Goal: Task Accomplishment & Management: Complete application form

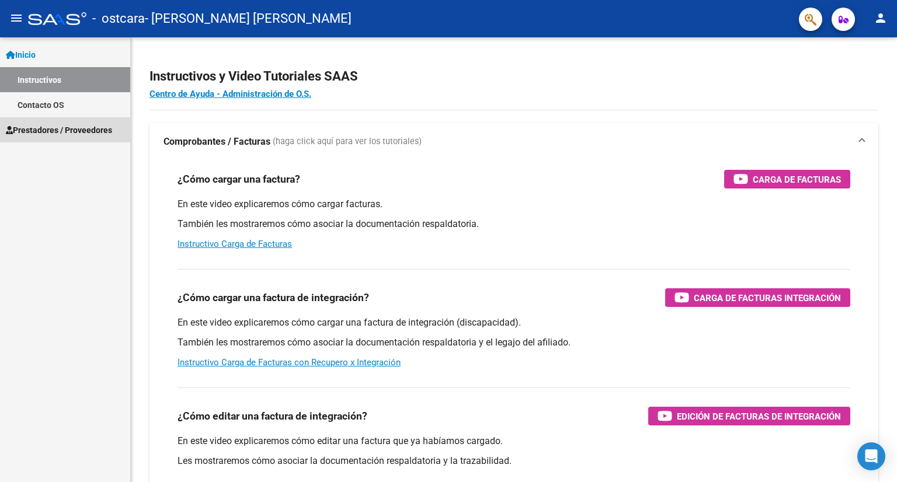
click at [48, 127] on span "Prestadores / Proveedores" at bounding box center [59, 130] width 106 height 13
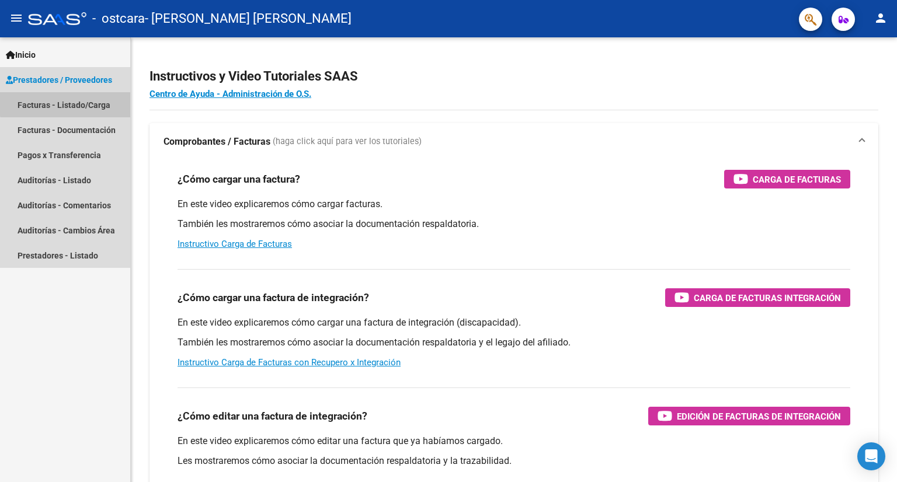
click at [68, 101] on link "Facturas - Listado/Carga" at bounding box center [65, 104] width 130 height 25
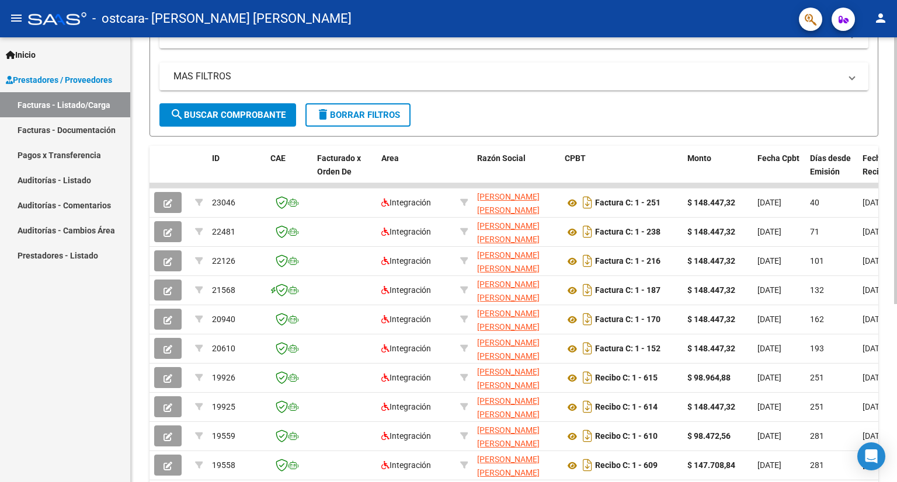
scroll to position [297, 0]
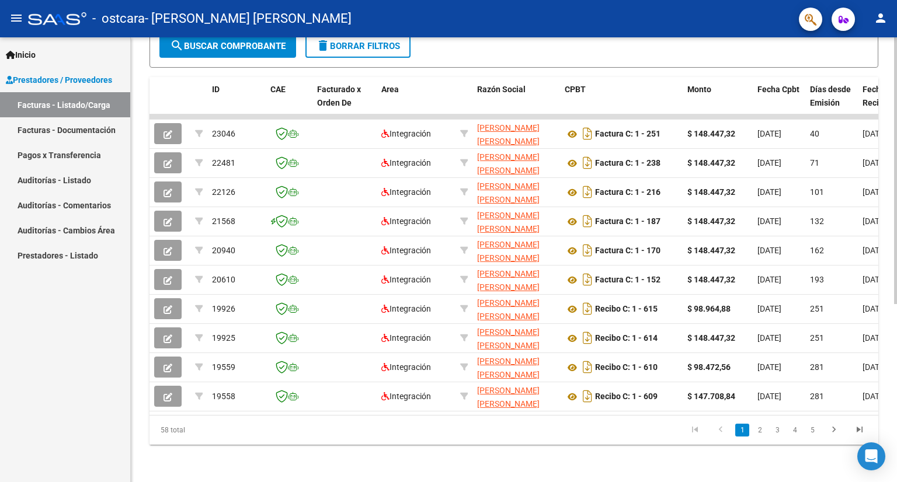
click at [893, 277] on div "Video tutorial PRESTADORES -> Listado de CPBTs Emitidos por Prestadores / Prove…" at bounding box center [515, 115] width 769 height 734
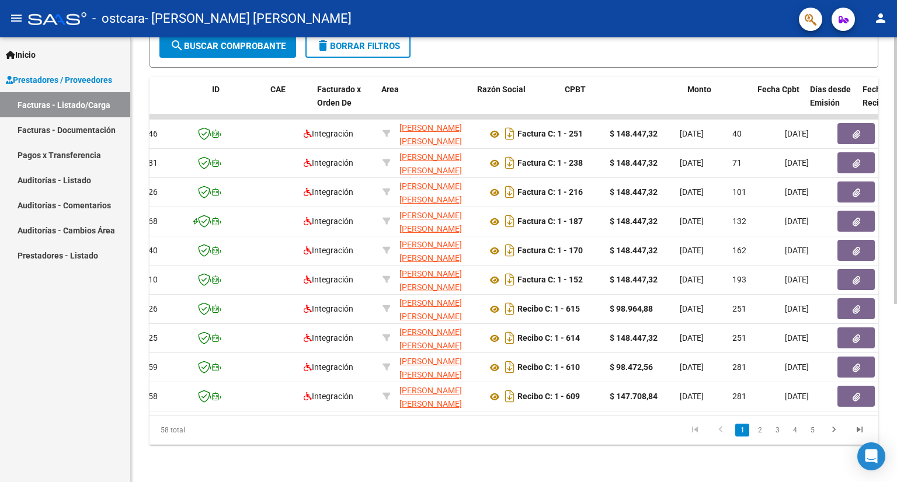
scroll to position [0, 0]
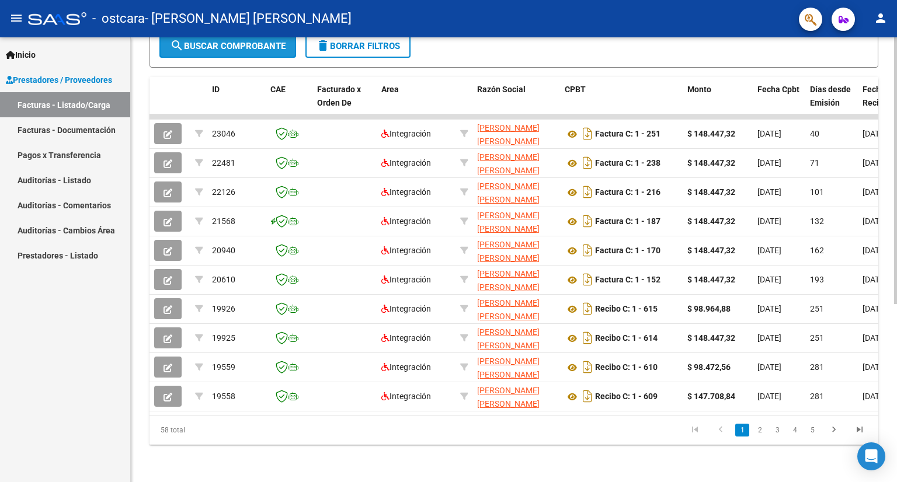
click at [192, 41] on span "search Buscar Comprobante" at bounding box center [228, 46] width 116 height 11
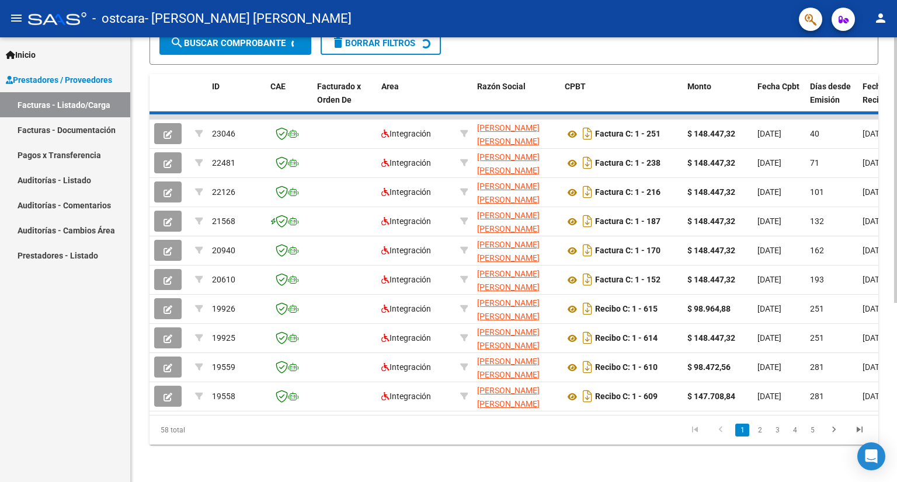
scroll to position [297, 0]
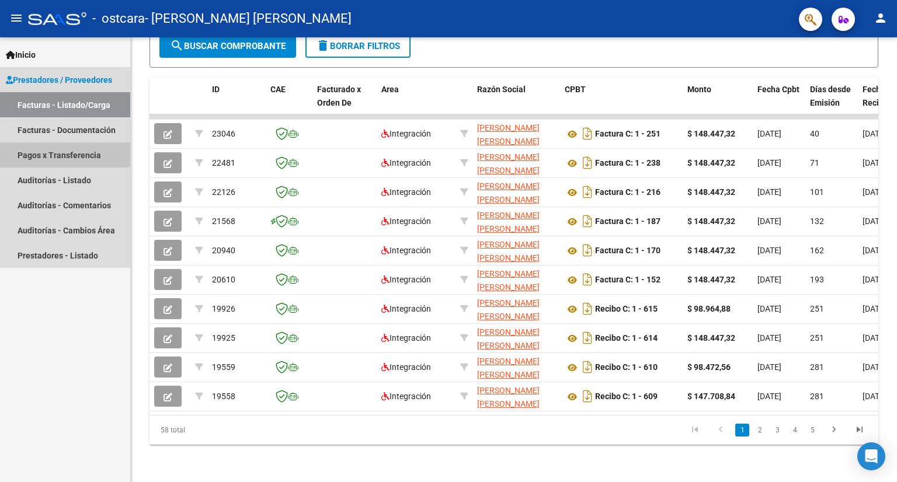
click at [74, 156] on link "Pagos x Transferencia" at bounding box center [65, 154] width 130 height 25
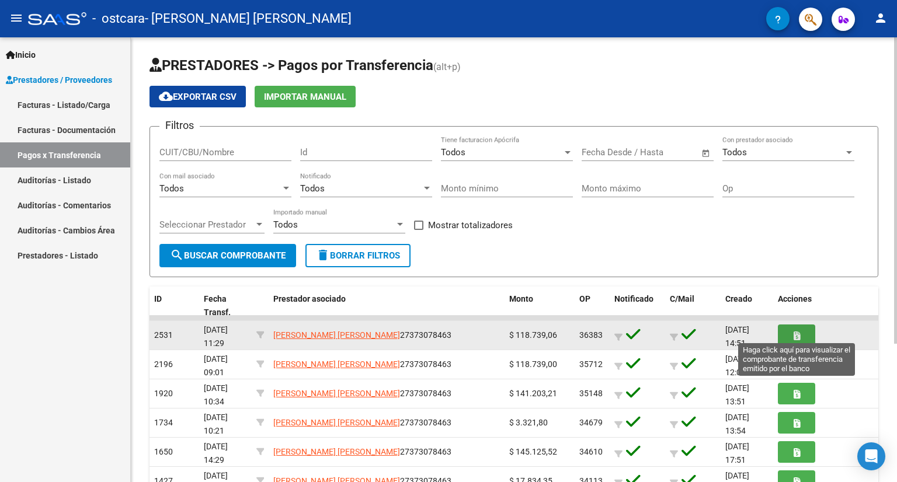
click at [799, 327] on button "button" at bounding box center [796, 336] width 37 height 22
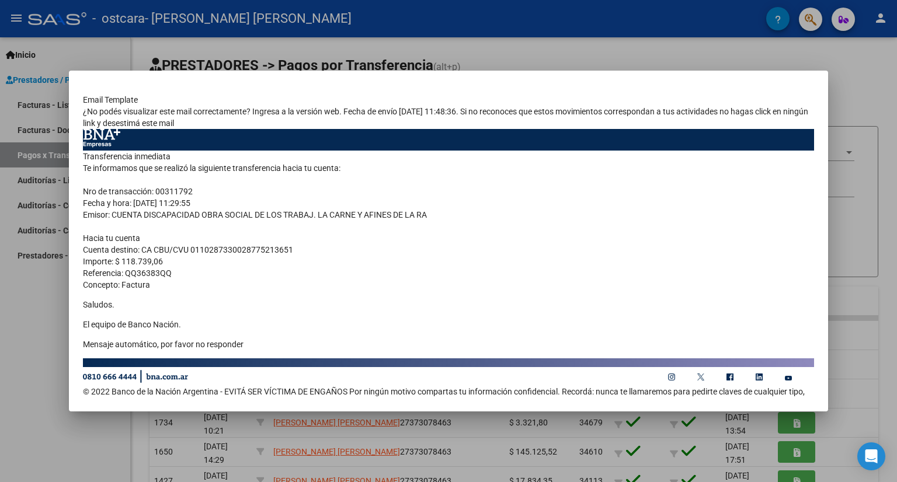
click at [0, 352] on div at bounding box center [448, 241] width 897 height 482
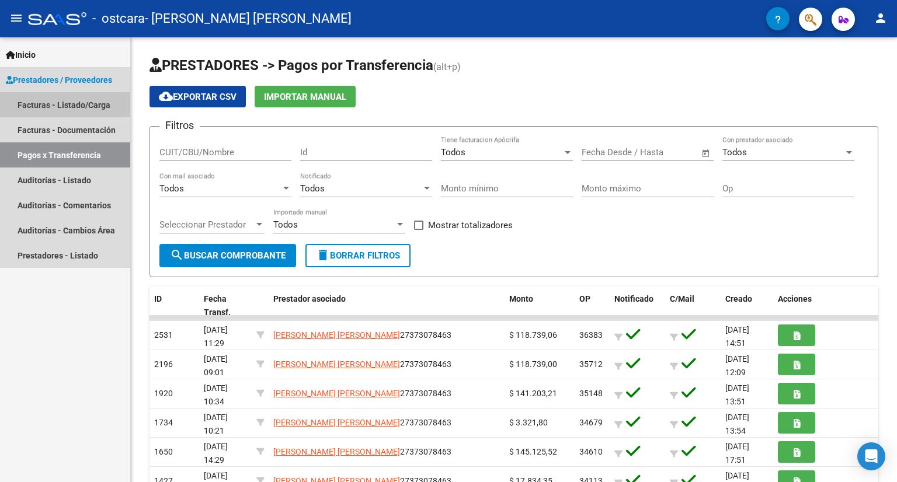
click at [58, 106] on link "Facturas - Listado/Carga" at bounding box center [65, 104] width 130 height 25
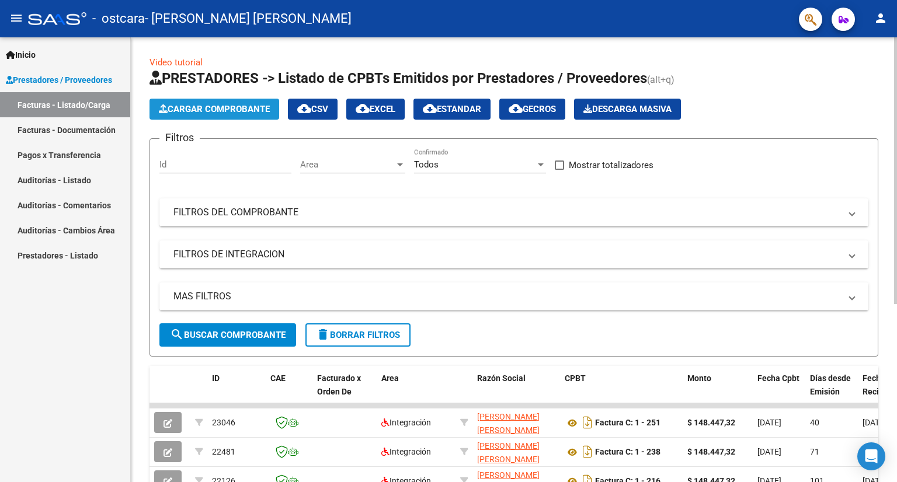
click at [172, 110] on span "Cargar Comprobante" at bounding box center [214, 109] width 111 height 11
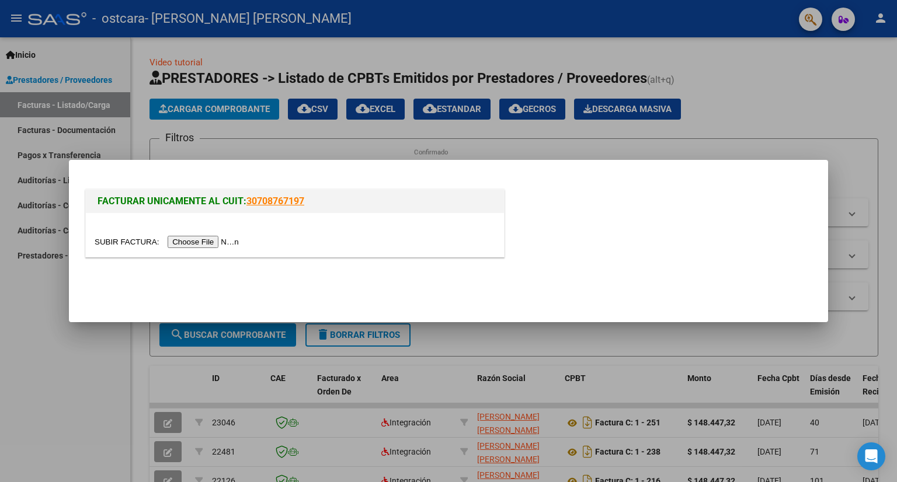
click at [179, 243] on input "file" at bounding box center [169, 242] width 148 height 12
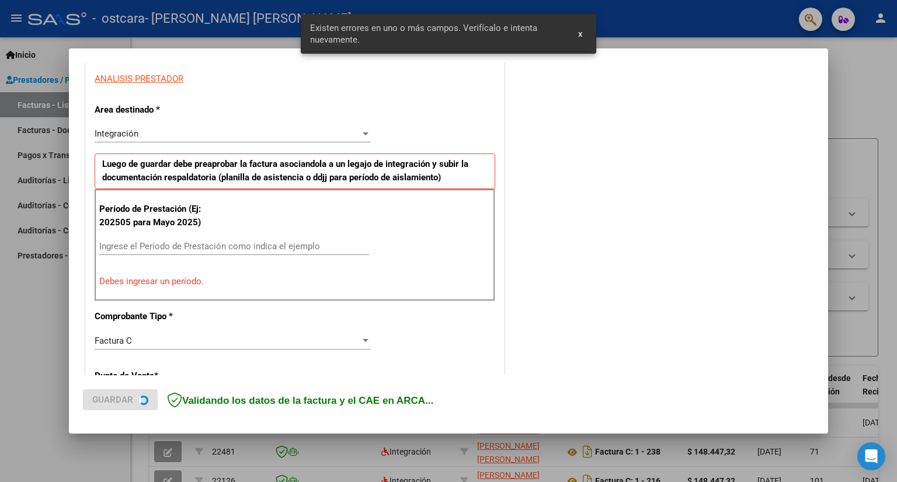
scroll to position [227, 0]
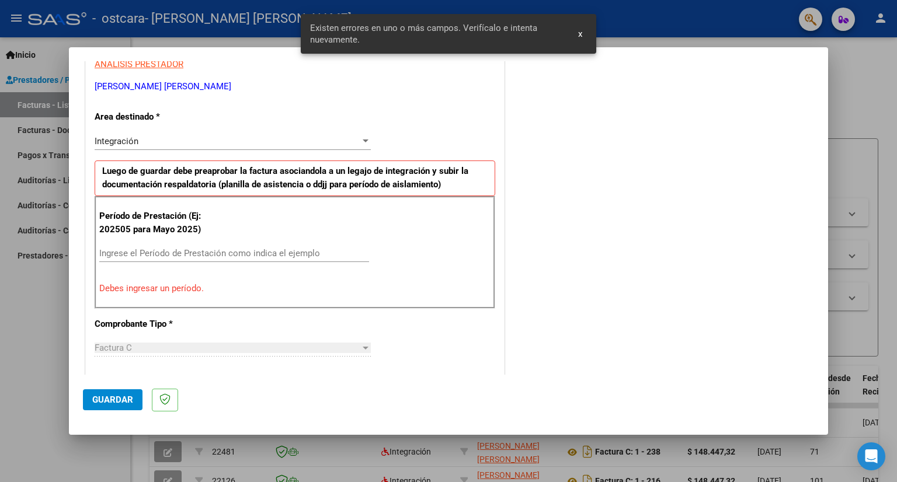
click at [354, 343] on div "Factura C" at bounding box center [228, 348] width 266 height 11
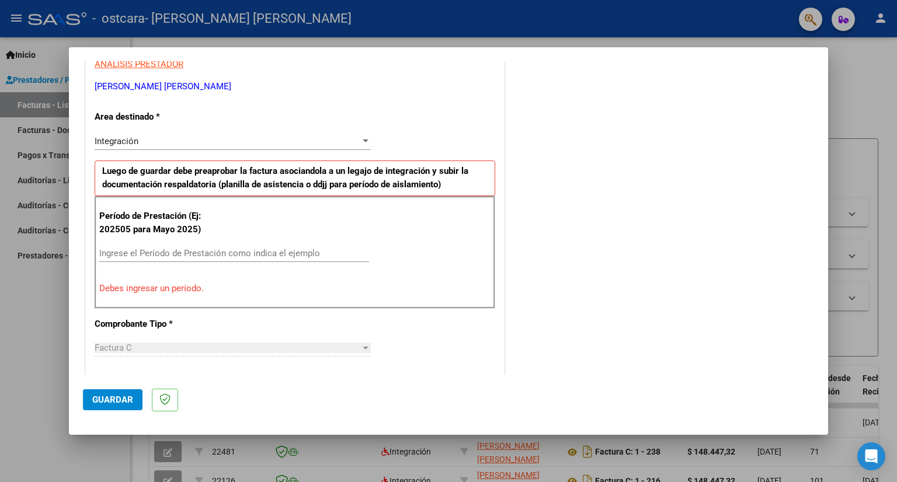
click at [364, 347] on div at bounding box center [366, 348] width 6 height 3
click at [350, 253] on input "Ingrese el Período de Prestación como indica el ejemplo" at bounding box center [234, 253] width 270 height 11
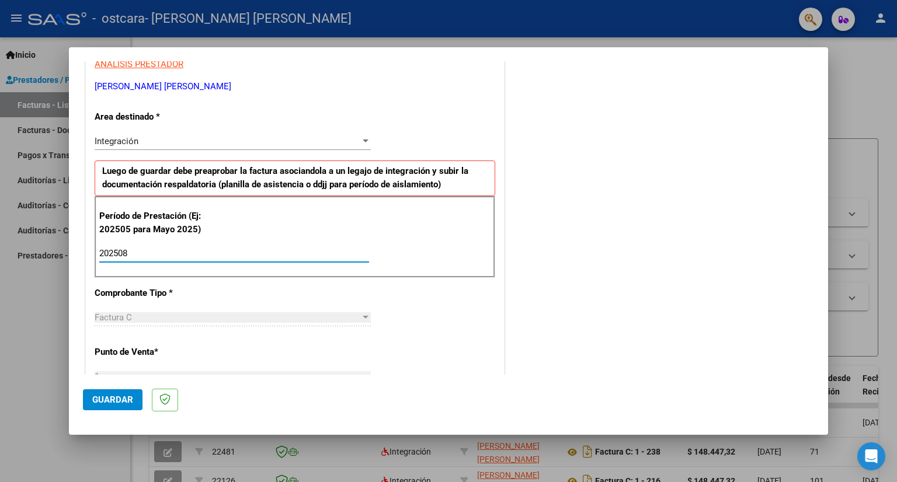
type input "202508"
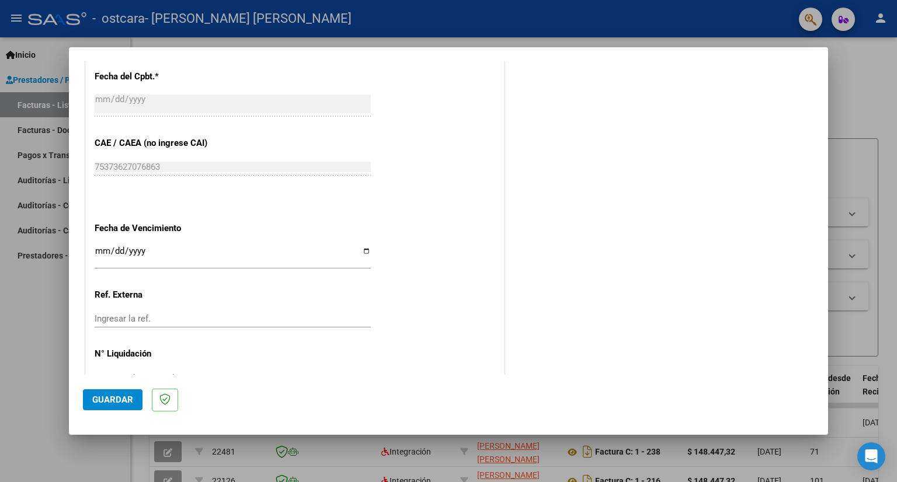
scroll to position [712, 0]
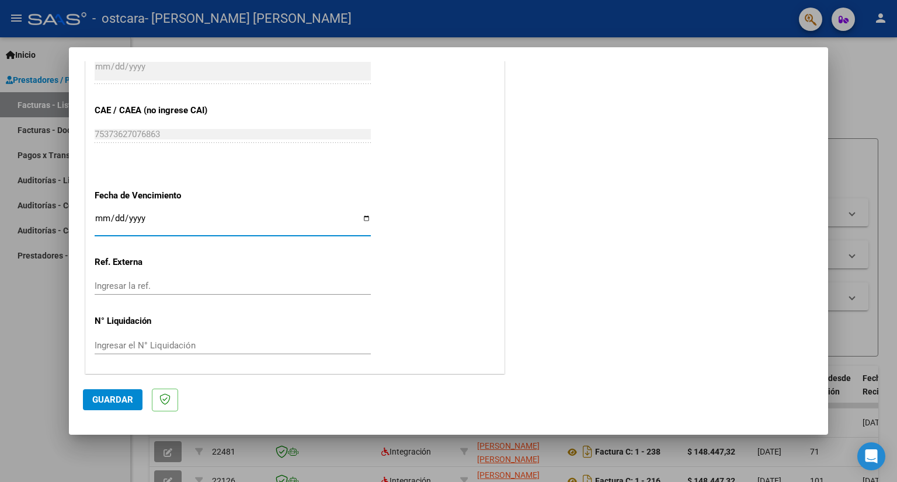
click at [364, 218] on input "Ingresar la fecha" at bounding box center [233, 223] width 276 height 19
type input "[DATE]"
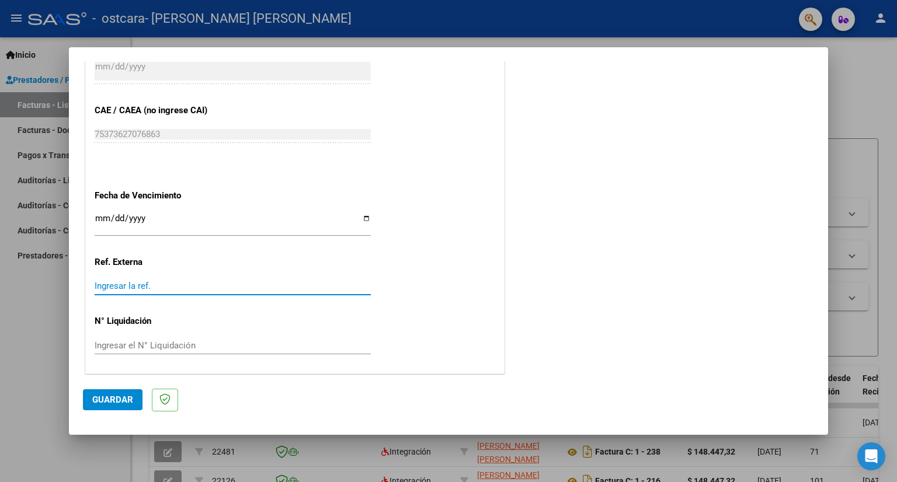
click at [132, 285] on input "Ingresar la ref." at bounding box center [233, 286] width 276 height 11
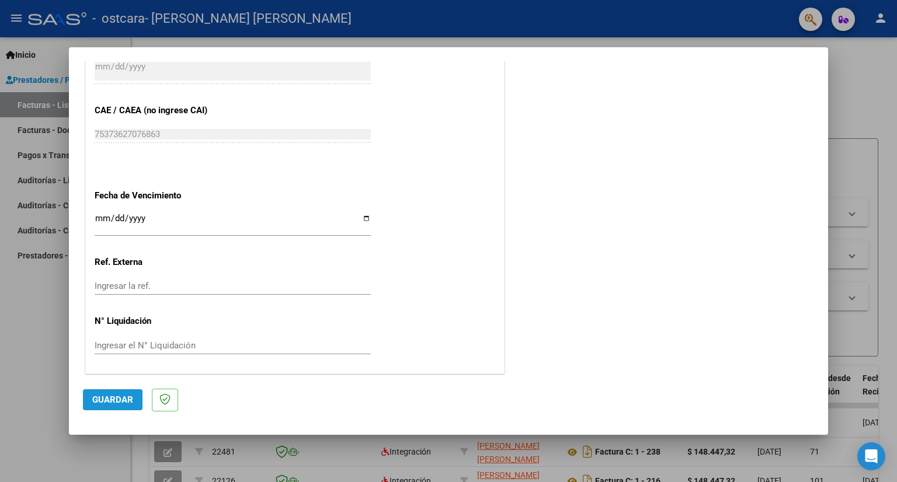
click at [96, 393] on button "Guardar" at bounding box center [113, 399] width 60 height 21
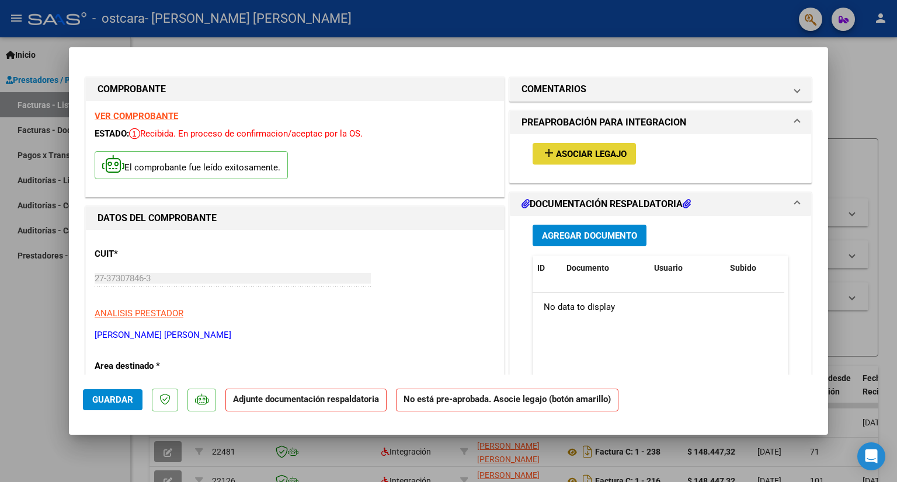
click at [562, 152] on span "Asociar Legajo" at bounding box center [591, 154] width 71 height 11
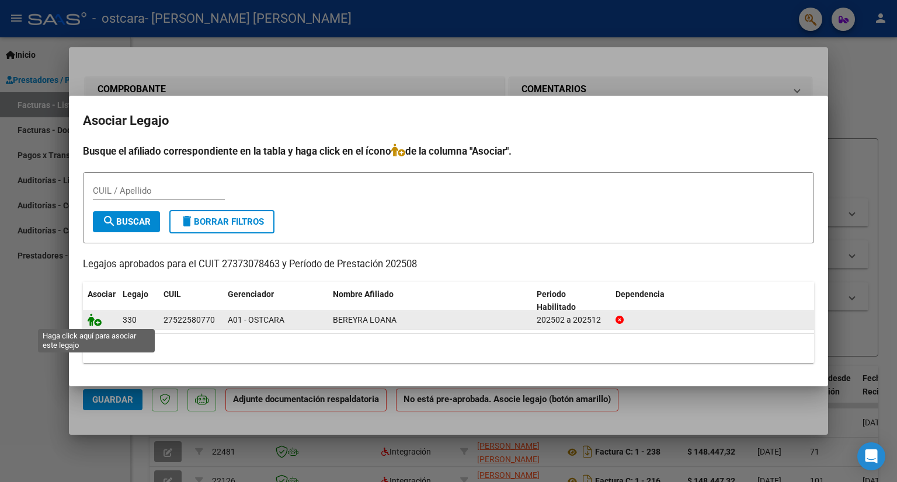
click at [93, 323] on icon at bounding box center [95, 320] width 14 height 13
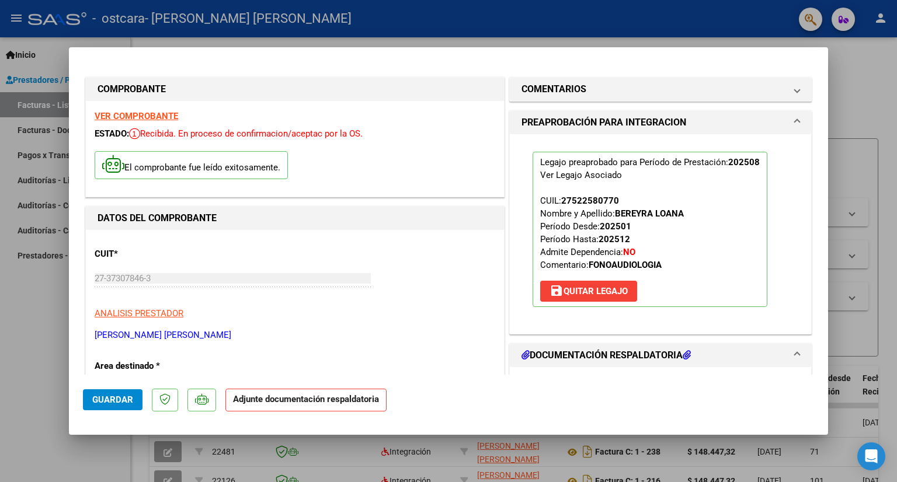
click at [586, 356] on h1 "DOCUMENTACIÓN RESPALDATORIA" at bounding box center [605, 356] width 169 height 14
click at [795, 353] on span at bounding box center [797, 356] width 5 height 14
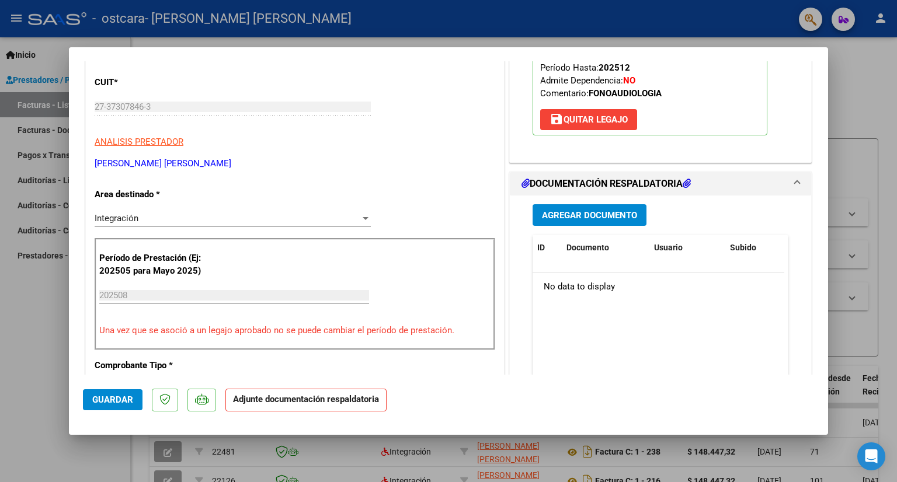
scroll to position [187, 0]
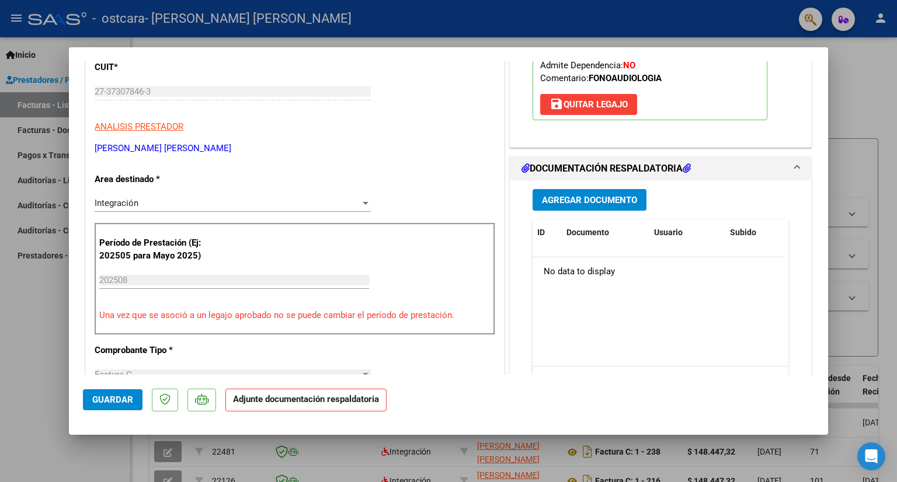
click at [597, 204] on span "Agregar Documento" at bounding box center [589, 200] width 95 height 11
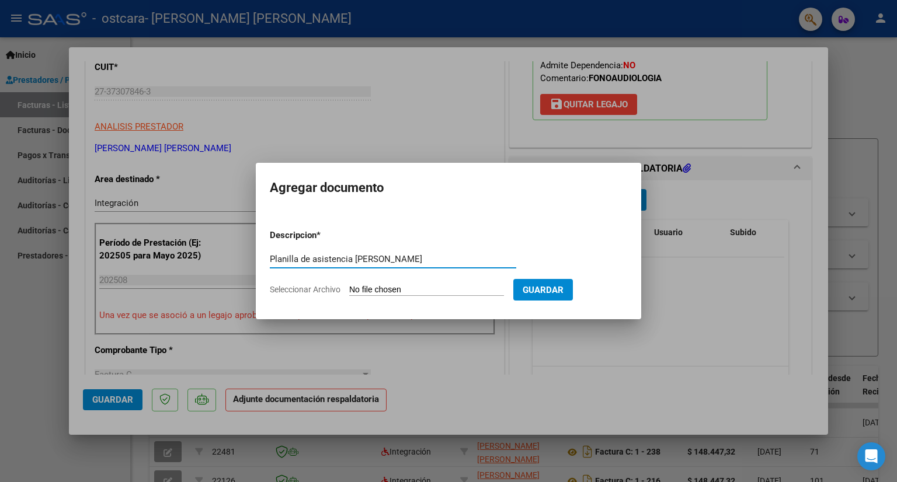
type input "Planilla de asistencia [PERSON_NAME]"
click at [326, 288] on span "Seleccionar Archivo" at bounding box center [305, 289] width 71 height 9
click at [349, 288] on input "Seleccionar Archivo" at bounding box center [426, 290] width 155 height 11
type input "C:\fakepath\Asistencia [PERSON_NAME][DATE].pdf"
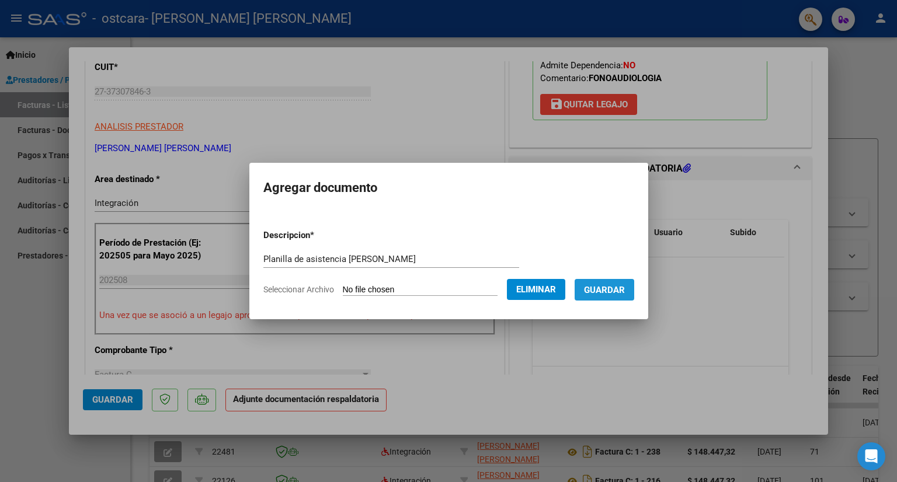
click at [624, 292] on span "Guardar" at bounding box center [604, 290] width 41 height 11
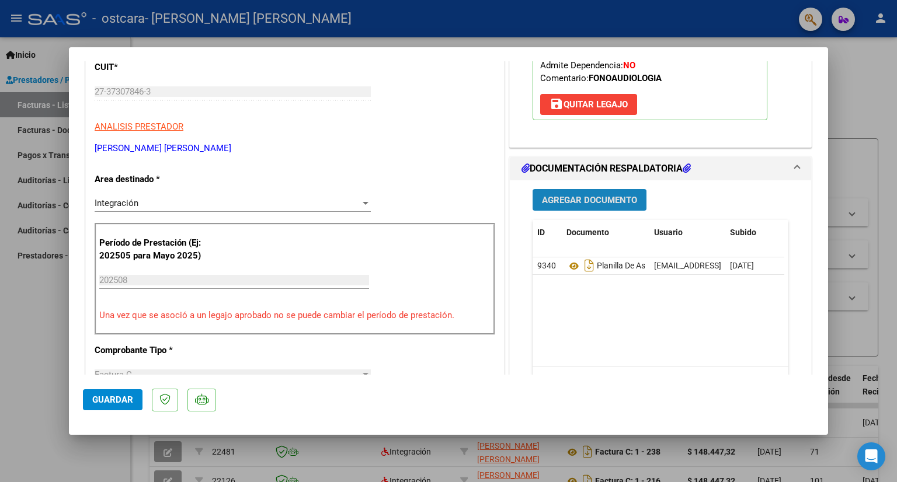
click at [605, 196] on span "Agregar Documento" at bounding box center [589, 200] width 95 height 11
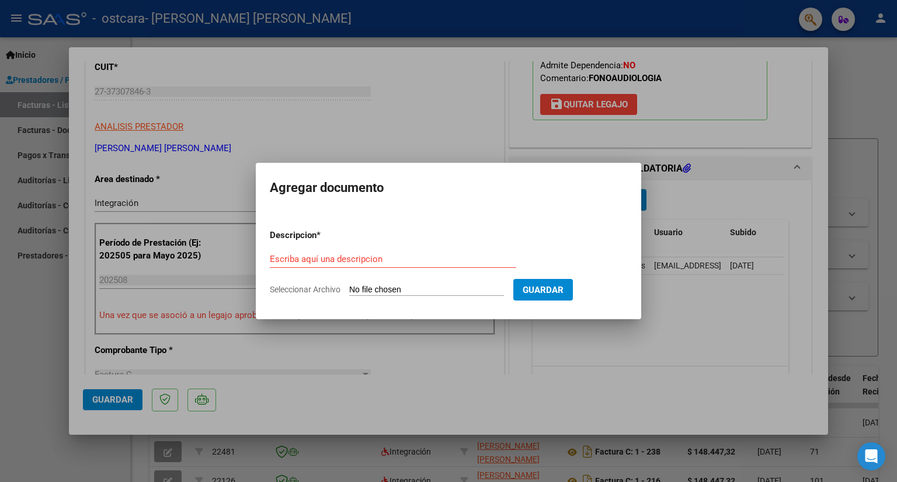
click at [735, 131] on div at bounding box center [448, 241] width 897 height 482
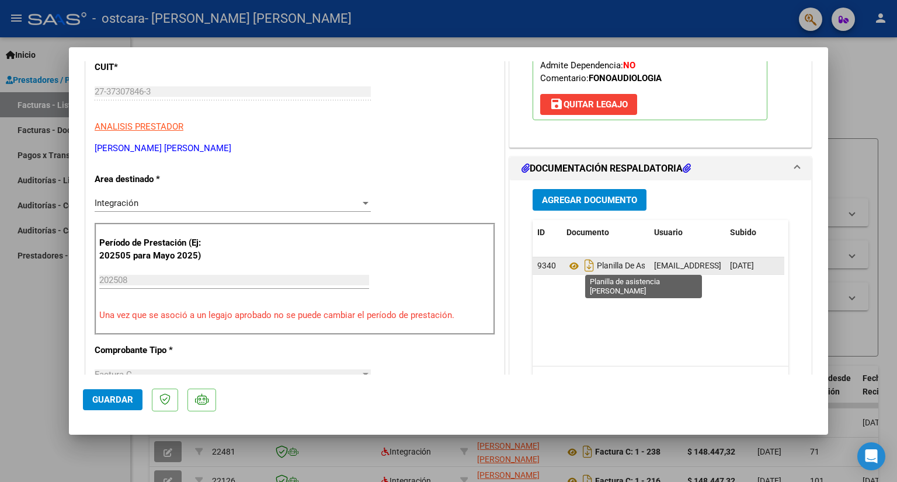
click at [610, 269] on span "Planilla De Asistencia [PERSON_NAME]" at bounding box center [651, 266] width 171 height 9
click at [570, 265] on icon at bounding box center [573, 266] width 15 height 14
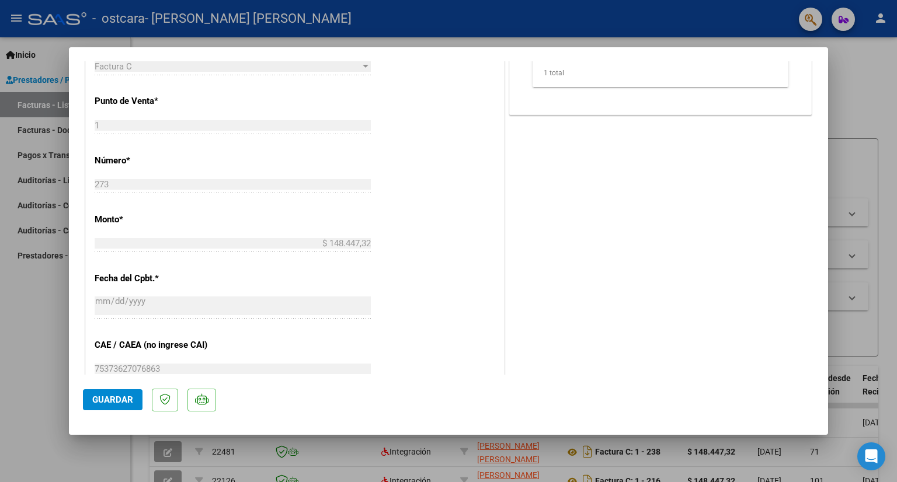
scroll to position [546, 0]
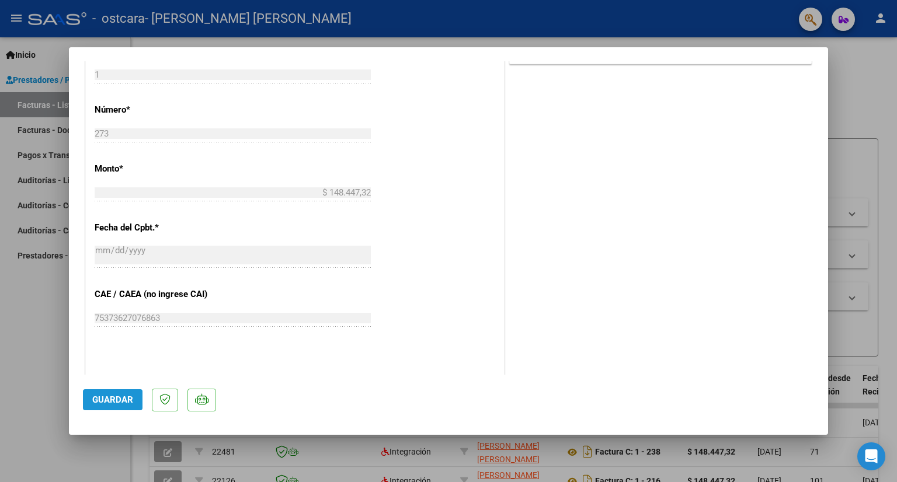
click at [135, 401] on button "Guardar" at bounding box center [113, 399] width 60 height 21
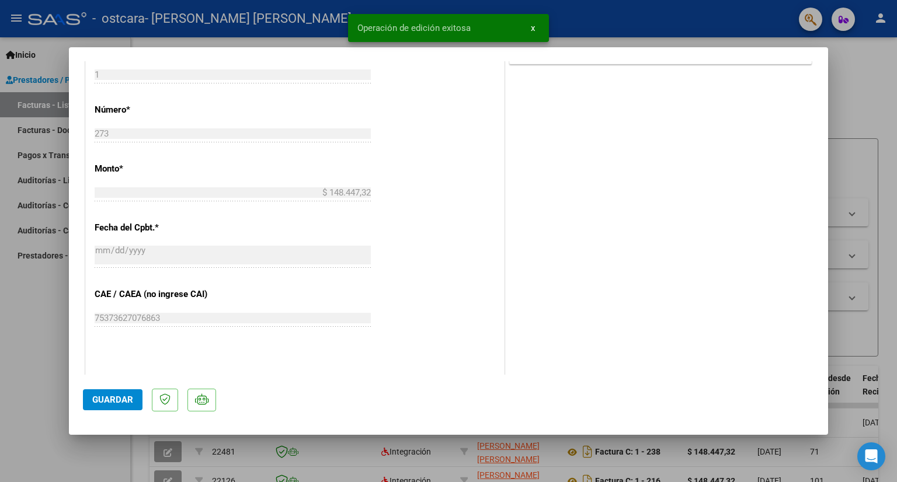
click at [32, 378] on div at bounding box center [448, 241] width 897 height 482
type input "$ 0,00"
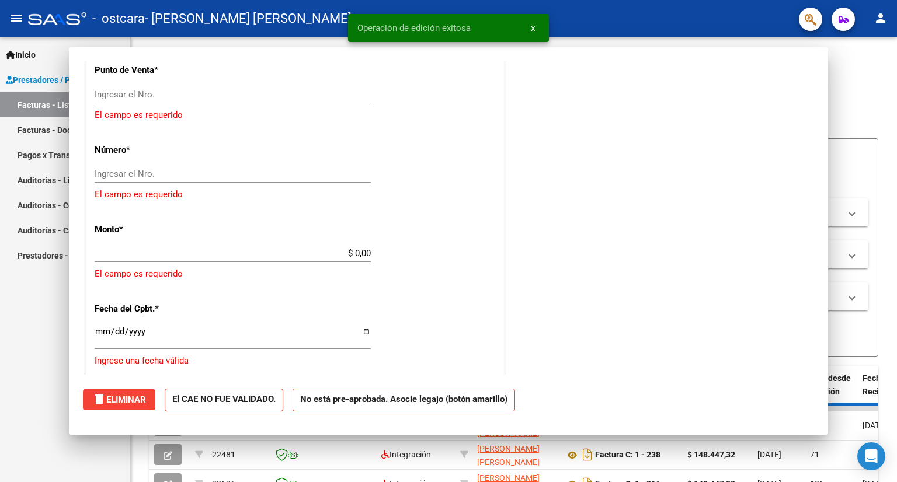
scroll to position [565, 0]
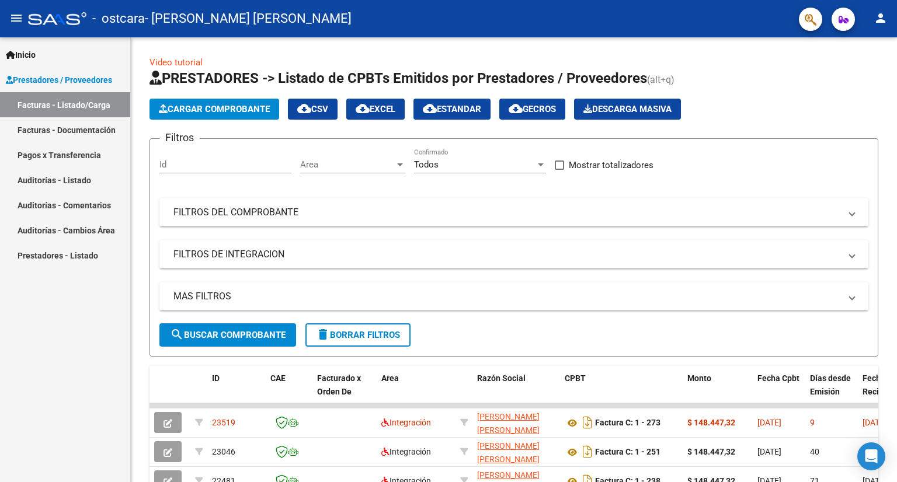
click at [32, 378] on div "Inicio Instructivos Contacto OS Prestadores / Proveedores Facturas - Listado/Ca…" at bounding box center [65, 259] width 130 height 445
